Goal: Task Accomplishment & Management: Complete application form

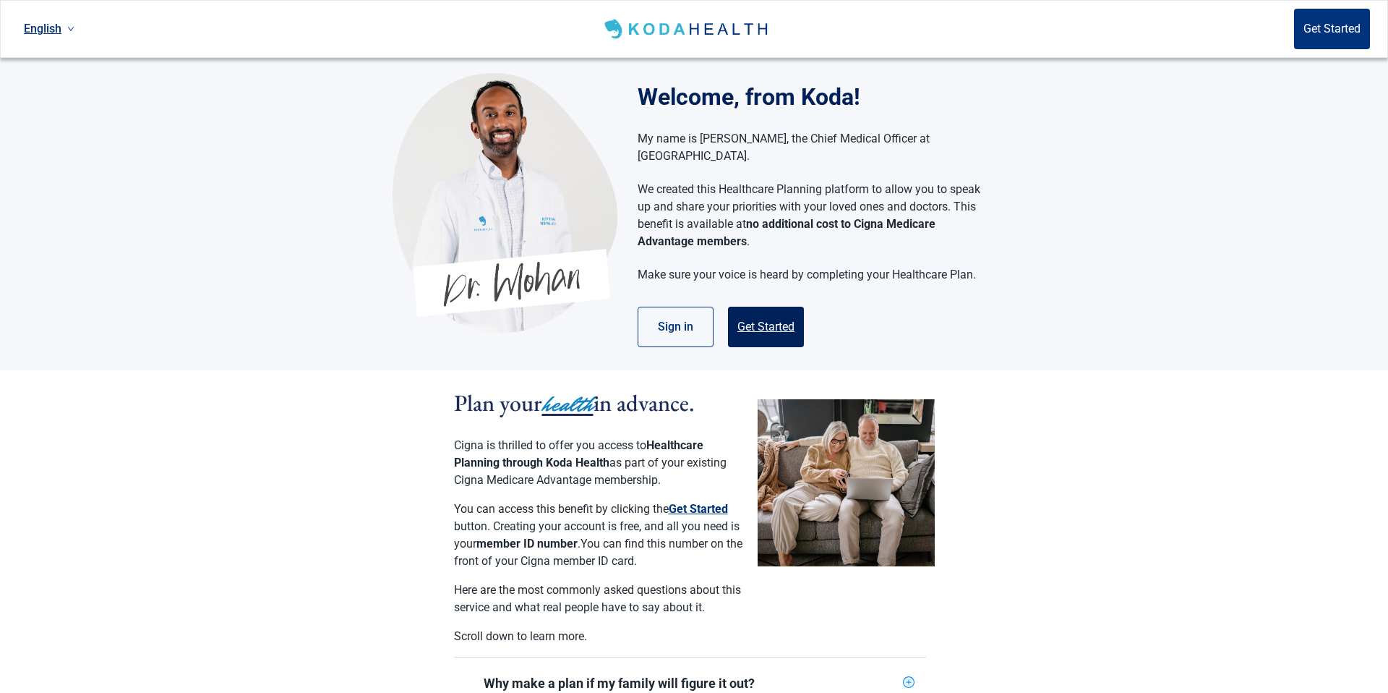
click at [755, 307] on button "Get Started" at bounding box center [766, 327] width 76 height 40
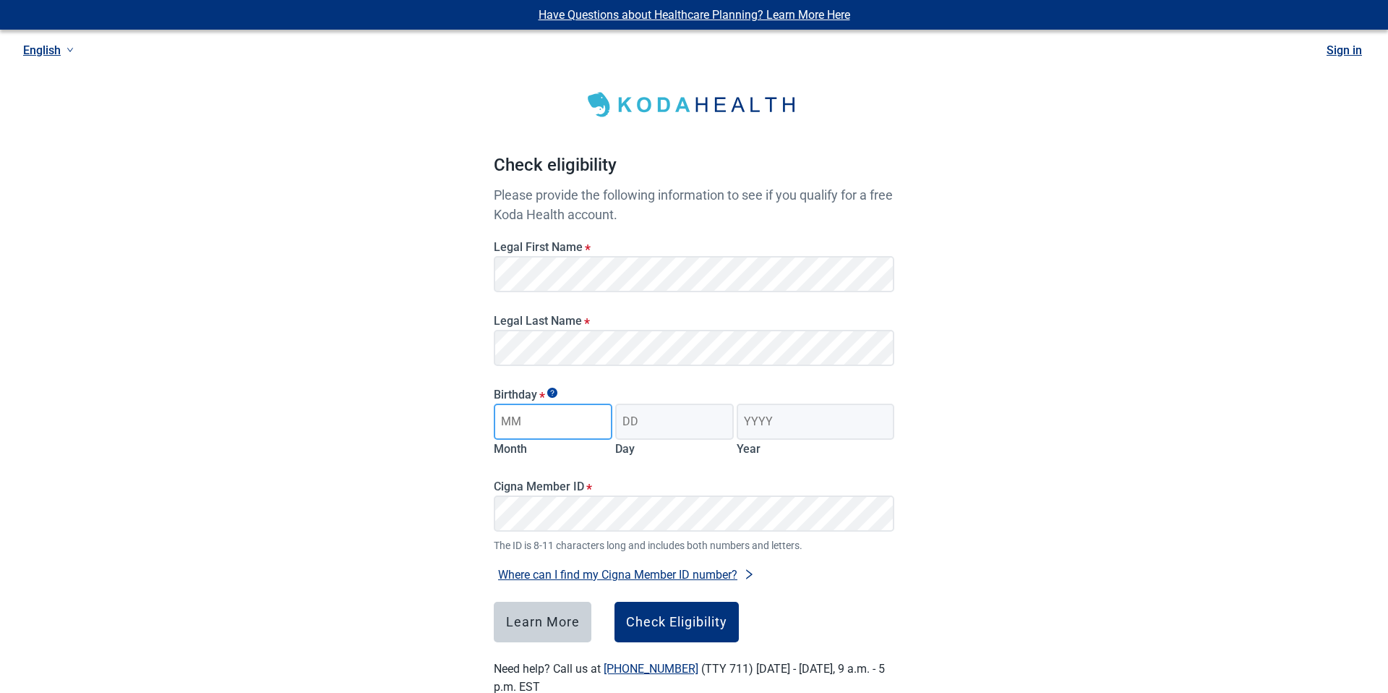
click at [531, 414] on input "Month" at bounding box center [553, 421] width 119 height 36
type input "09"
type input "08"
type input "1987"
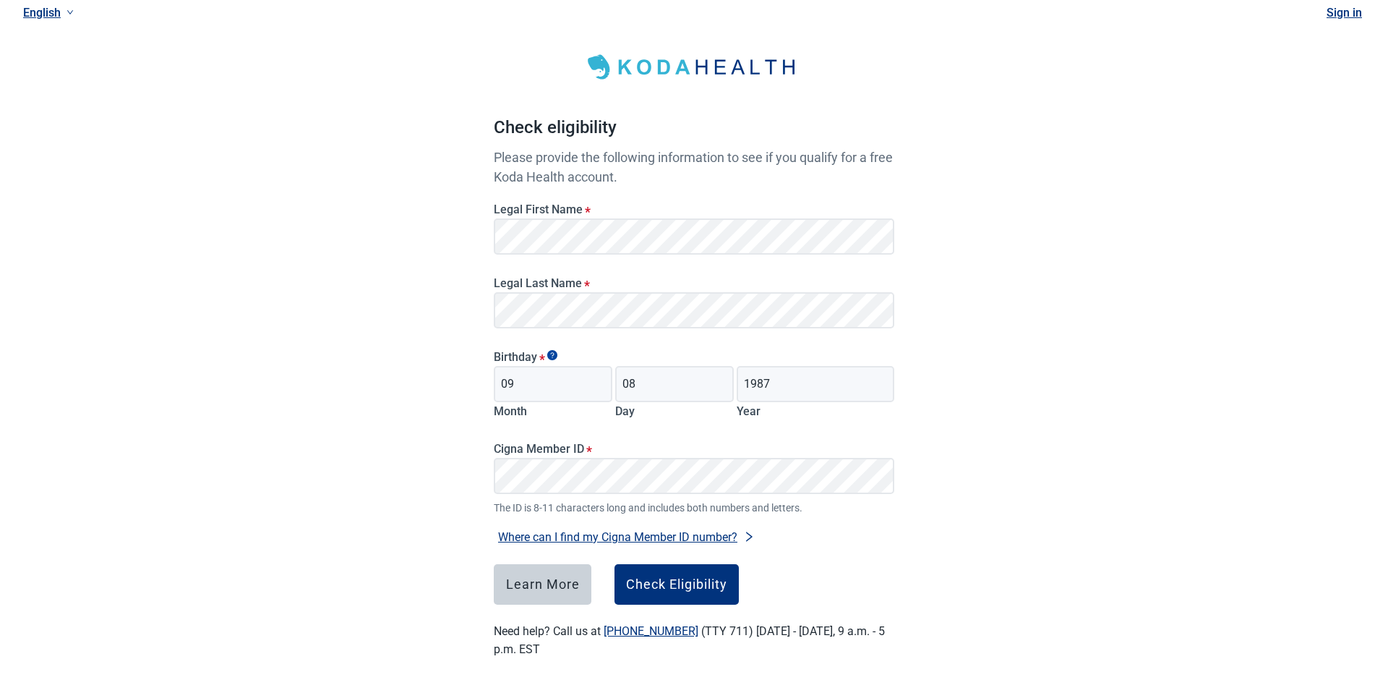
scroll to position [36, 0]
drag, startPoint x: 643, startPoint y: 582, endPoint x: 625, endPoint y: 573, distance: 19.4
click at [642, 582] on div "Check Eligibility" at bounding box center [676, 585] width 101 height 14
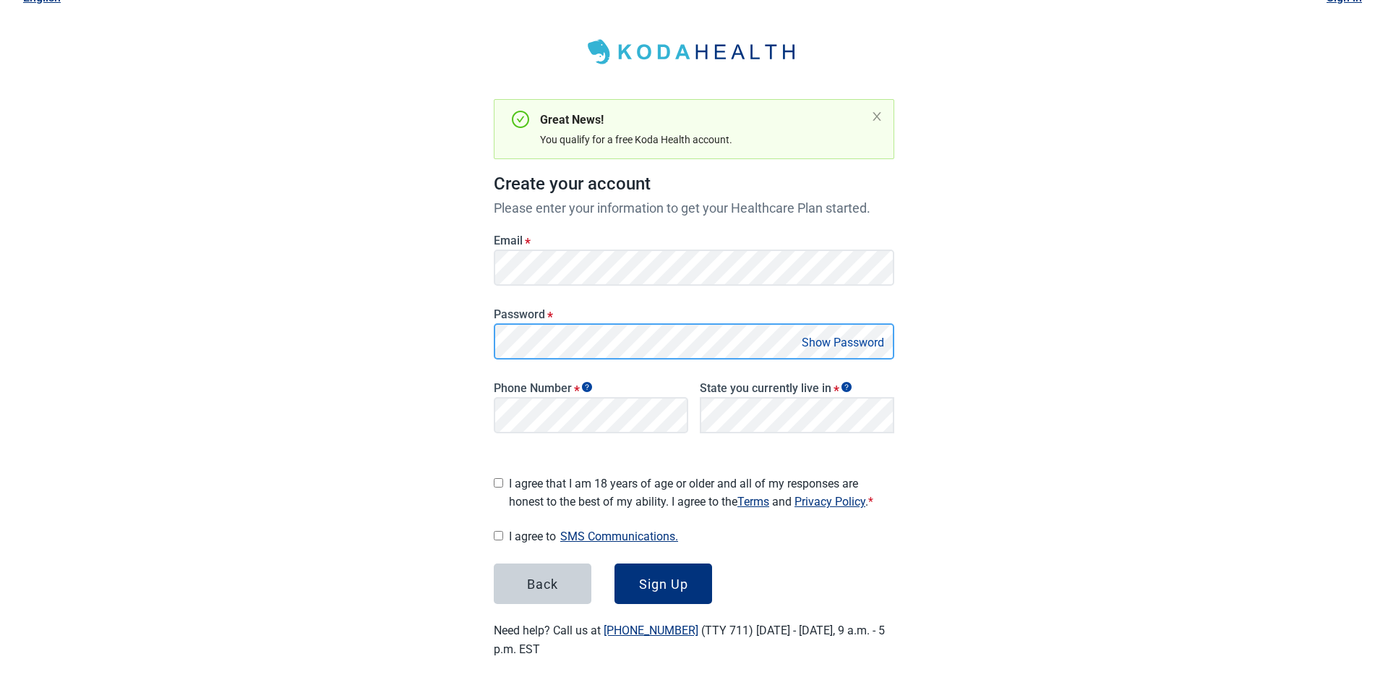
scroll to position [48, 0]
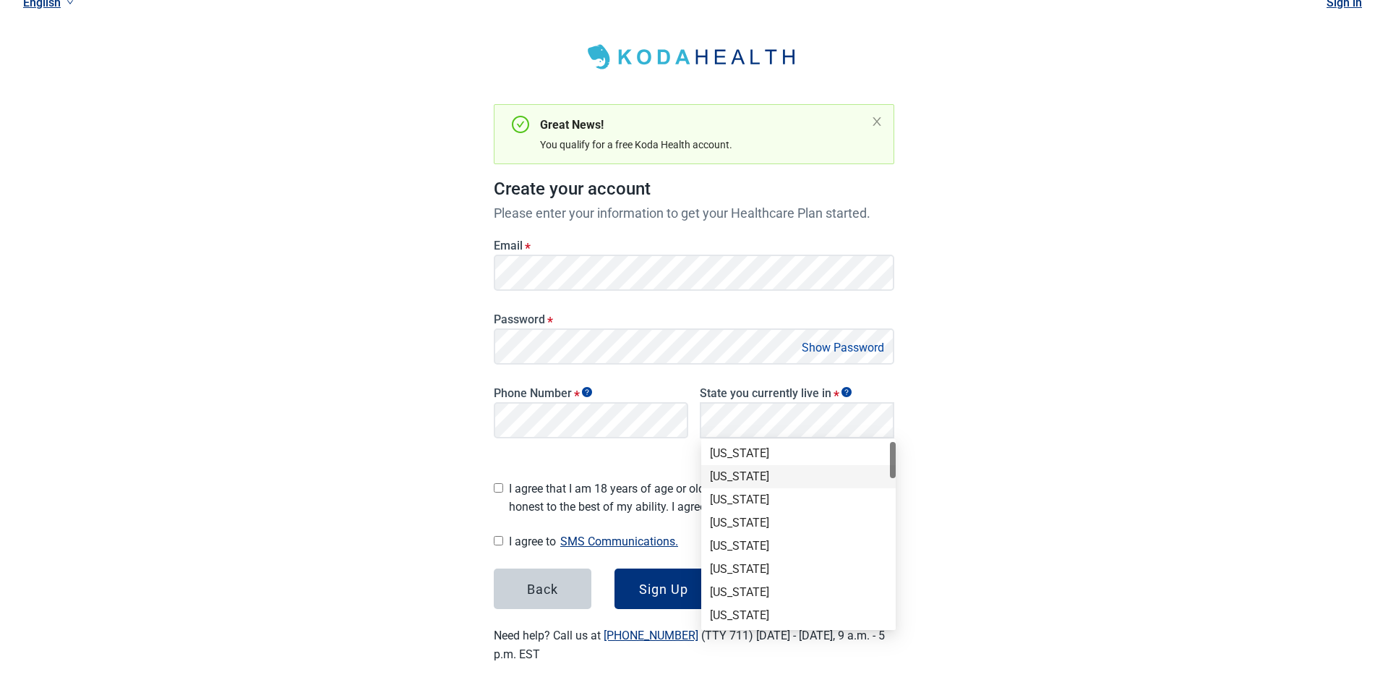
click at [765, 465] on div "[US_STATE]" at bounding box center [798, 476] width 195 height 23
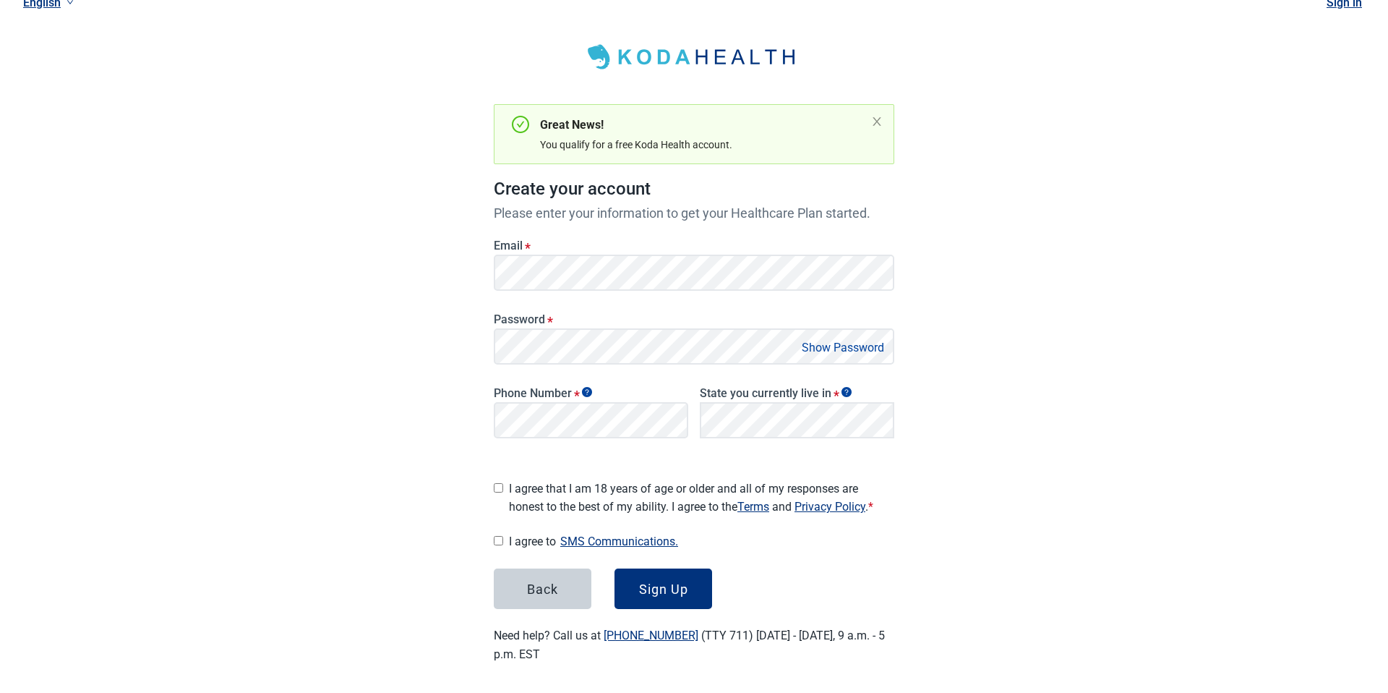
click at [503, 483] on input "I agree that I am 18 years of age or older and all of my responses are honest t…" at bounding box center [498, 487] width 9 height 9
checkbox input "true"
click at [499, 537] on input "I agree to SMS Communications." at bounding box center [498, 540] width 9 height 9
checkbox input "true"
click at [670, 573] on button "Sign Up" at bounding box center [664, 588] width 98 height 40
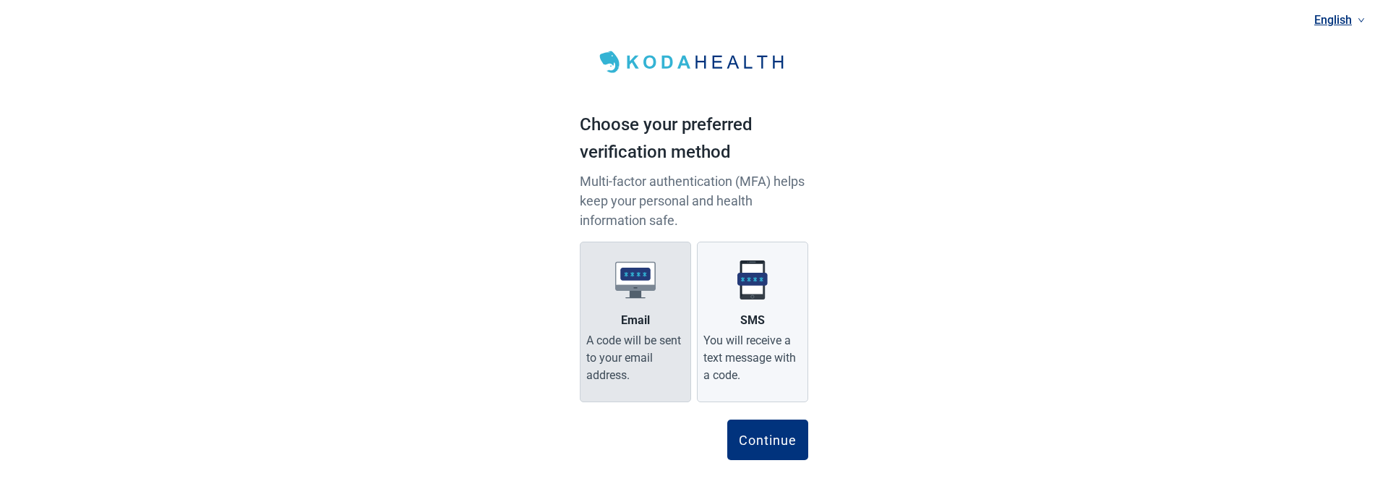
click at [657, 319] on label "Email A code will be sent to your email address." at bounding box center [635, 322] width 111 height 161
click at [0, 0] on input "Email A code will be sent to your email address." at bounding box center [0, 0] width 0 height 0
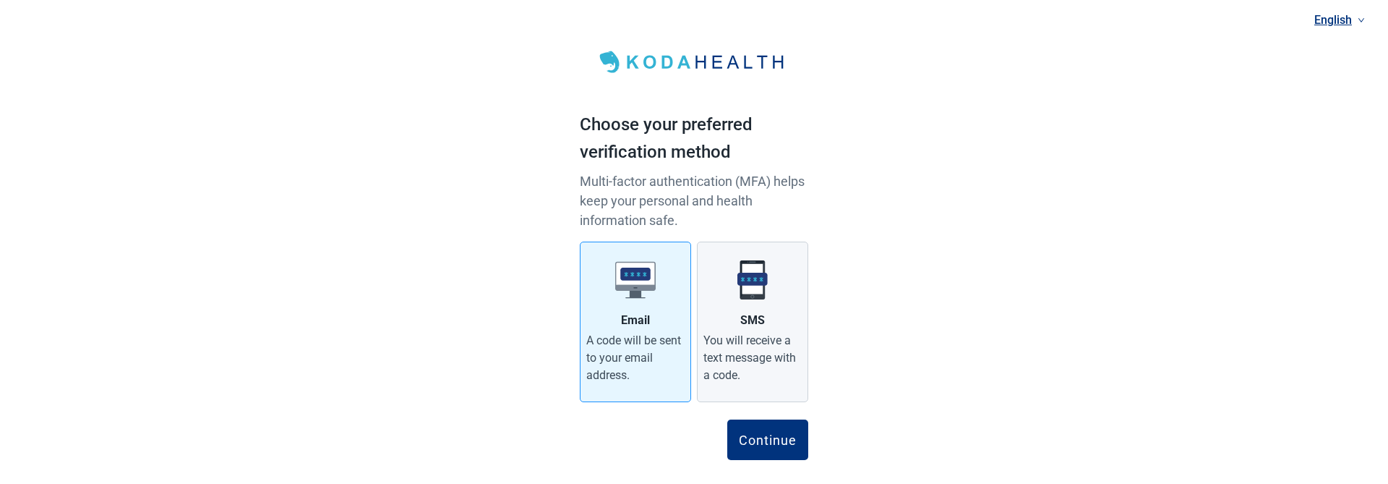
drag, startPoint x: 756, startPoint y: 435, endPoint x: 743, endPoint y: 409, distance: 28.1
click at [756, 435] on div "Continue" at bounding box center [768, 439] width 58 height 14
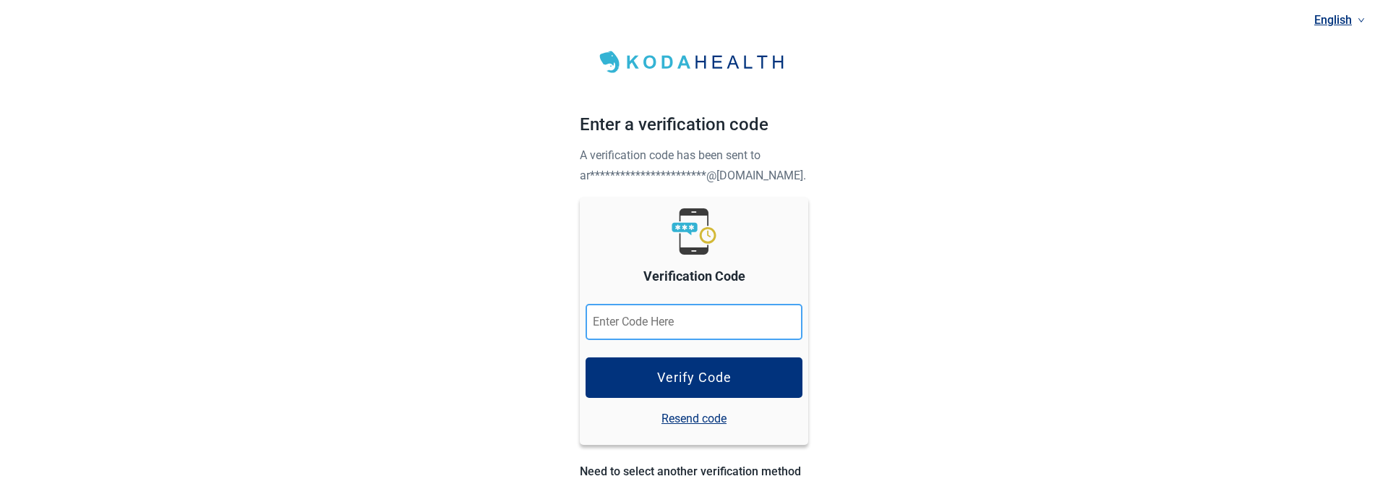
click at [635, 325] on input "Verification Code" at bounding box center [694, 322] width 217 height 36
paste input "074408"
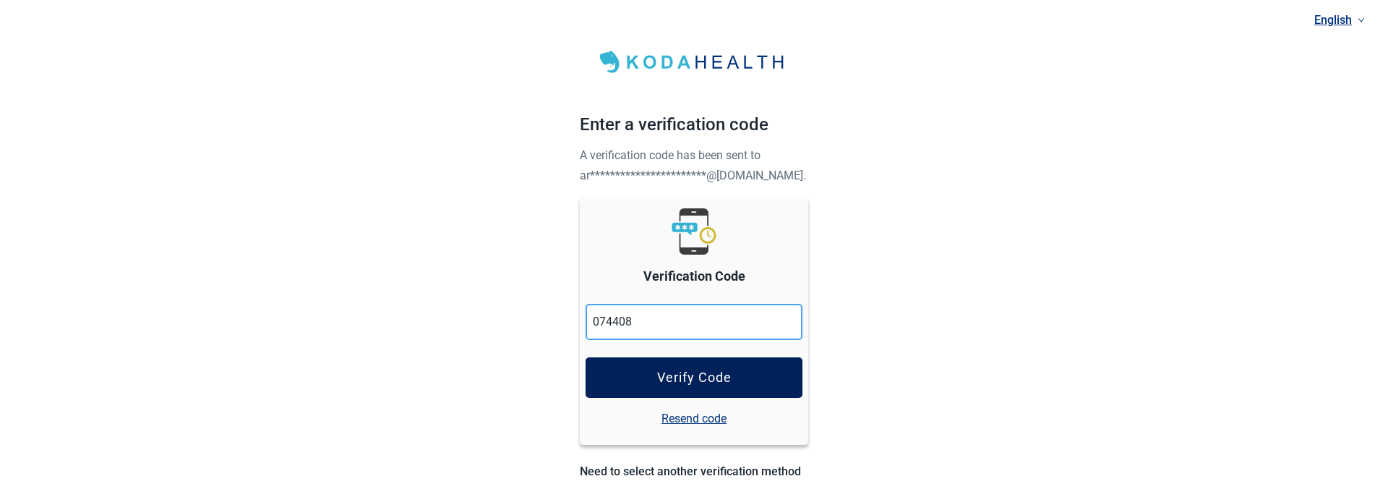
type input "074408"
click at [677, 377] on div "Verify Code" at bounding box center [694, 377] width 74 height 14
